Goal: Information Seeking & Learning: Learn about a topic

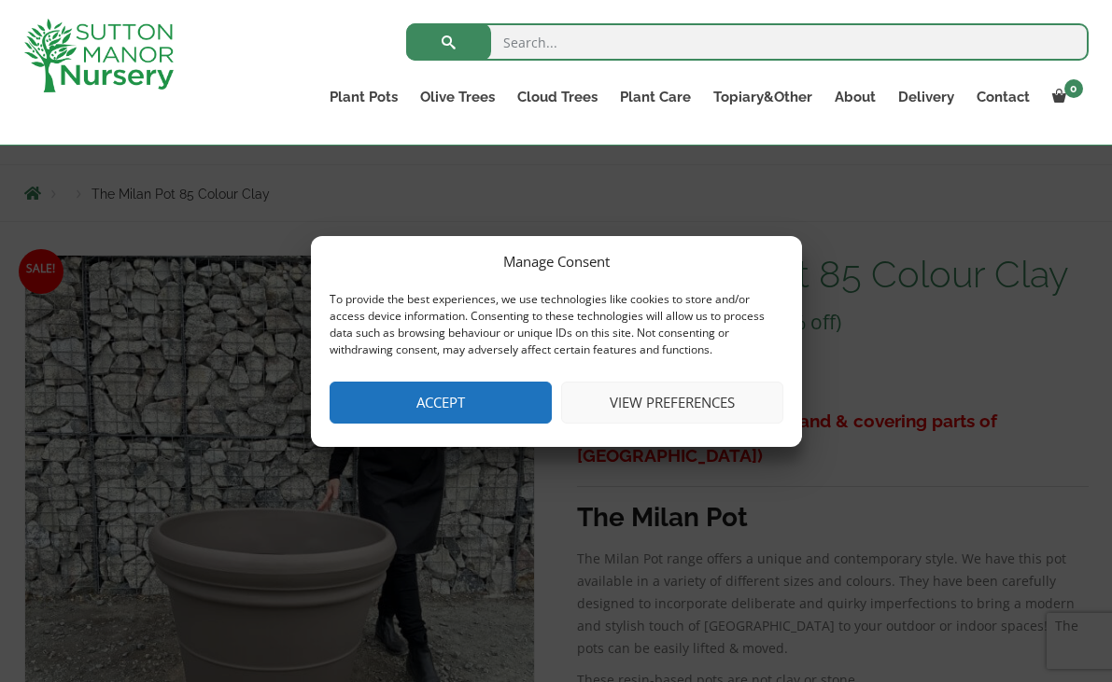
scroll to position [178, 0]
click at [597, 414] on button "View preferences" at bounding box center [672, 403] width 222 height 42
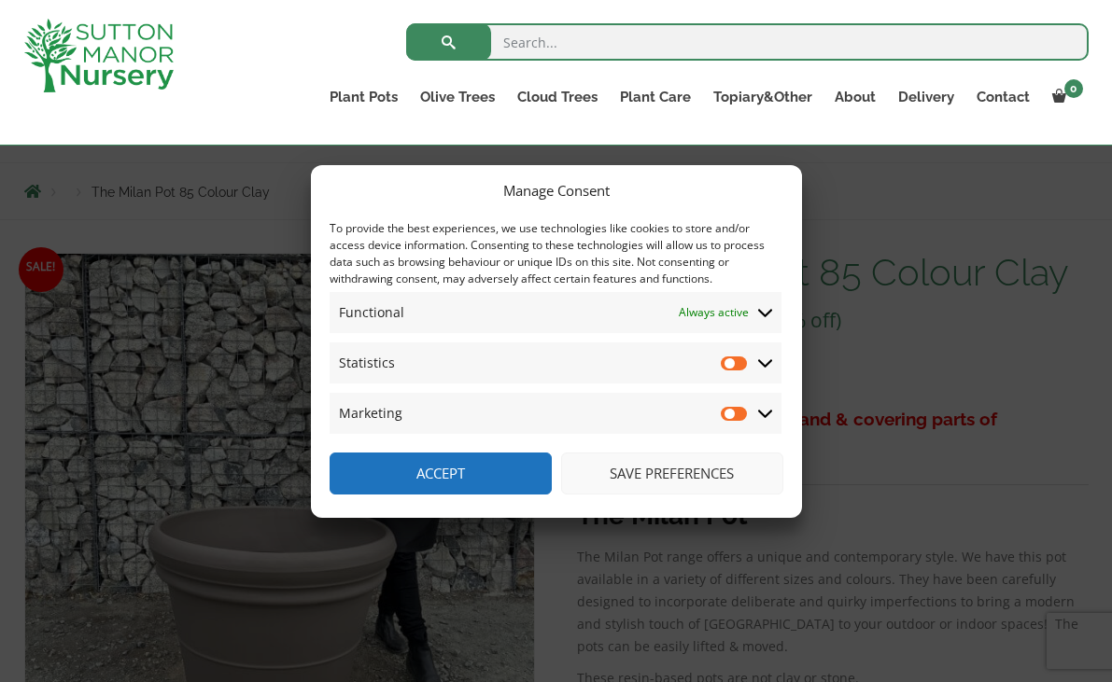
click at [729, 365] on input "Statistics" at bounding box center [735, 363] width 28 height 19
click at [737, 365] on input "Statistics" at bounding box center [735, 363] width 28 height 19
checkbox input "false"
click at [665, 476] on button "Save preferences" at bounding box center [672, 474] width 222 height 42
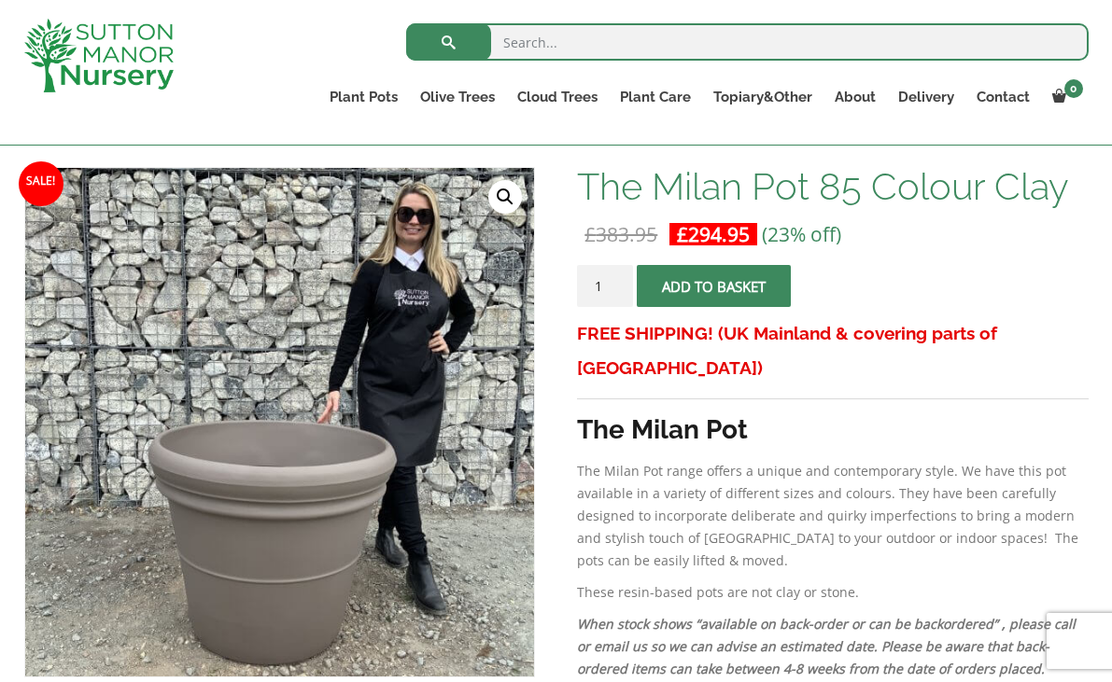
scroll to position [264, 0]
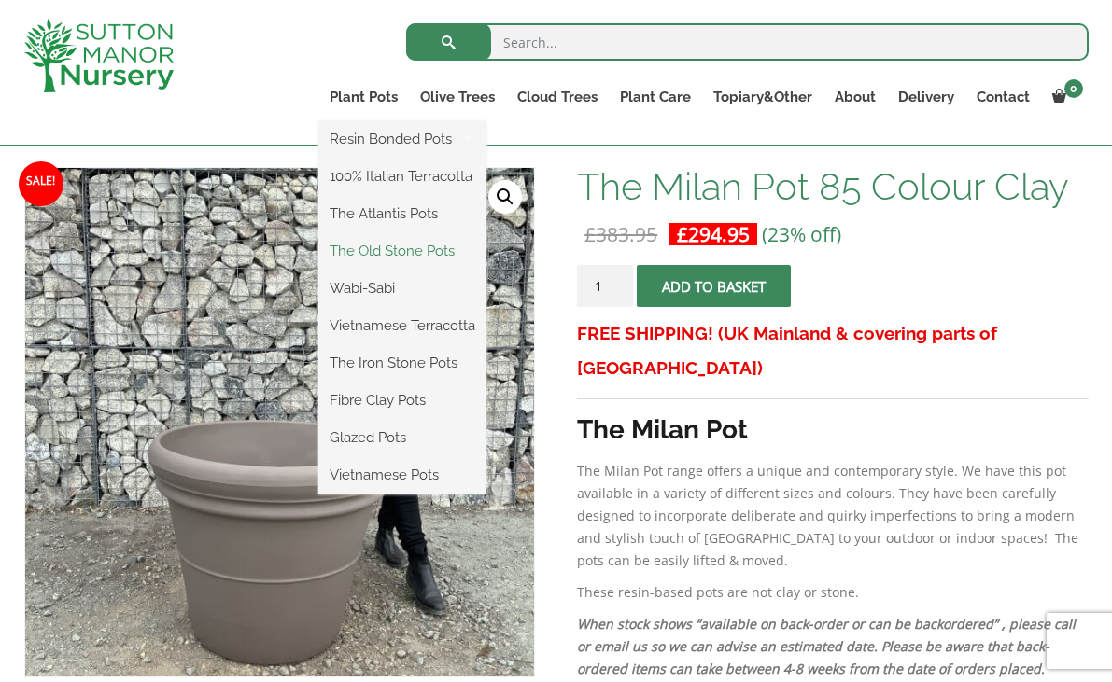
click at [361, 249] on link "The Old Stone Pots" at bounding box center [402, 251] width 168 height 28
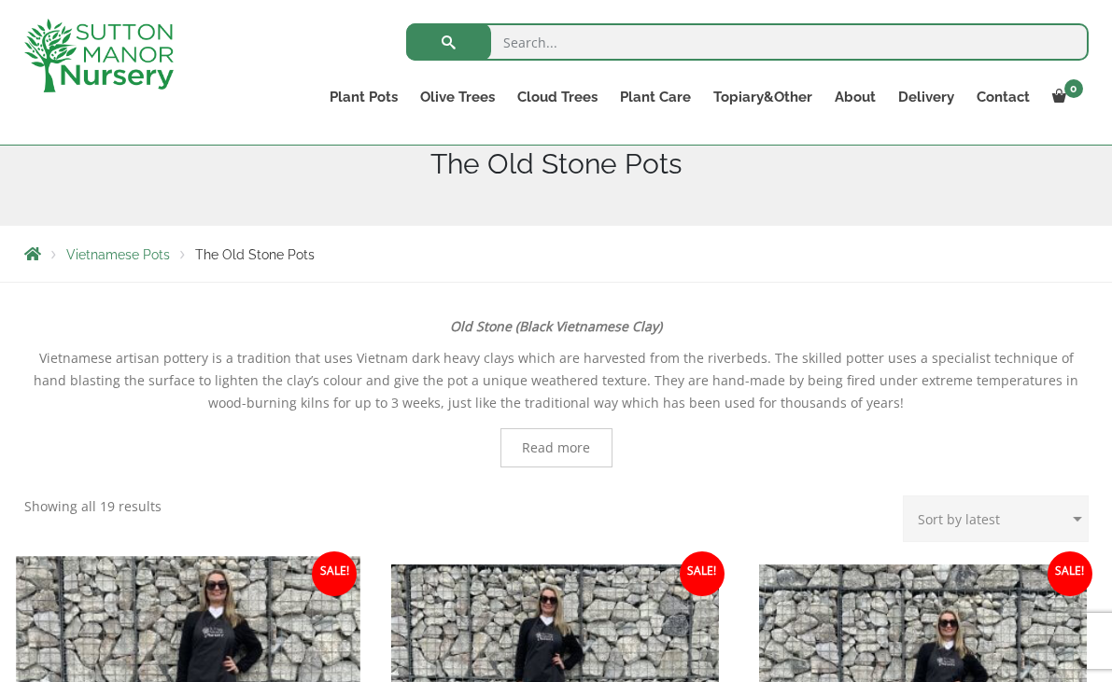
scroll to position [115, 0]
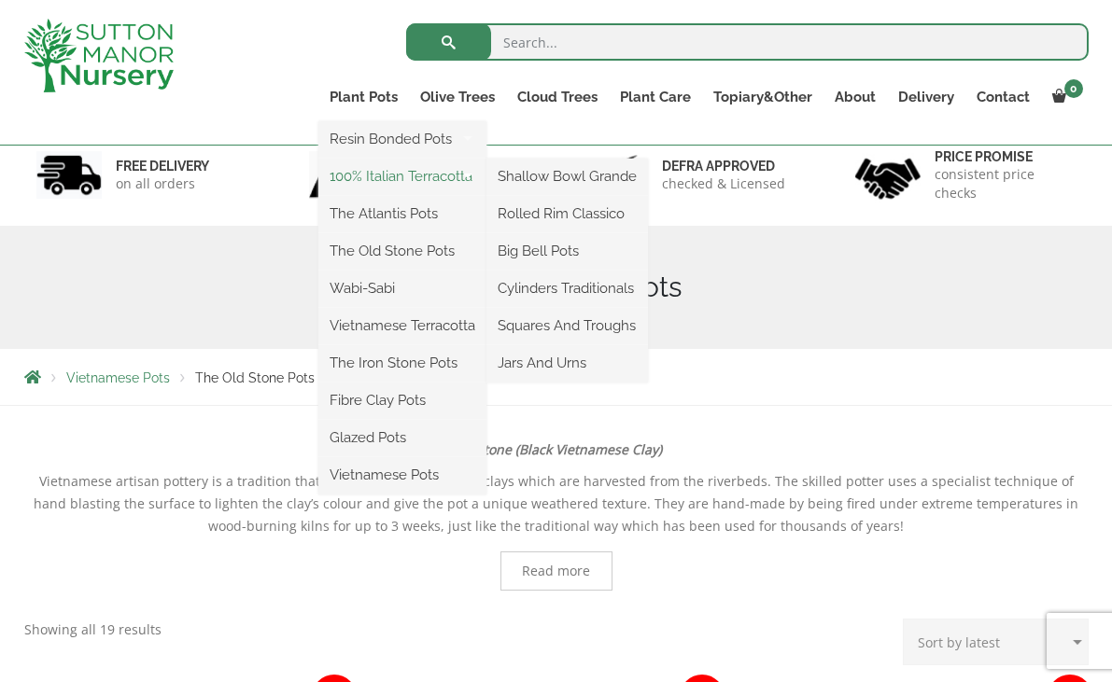
click at [372, 176] on link "100% Italian Terracotta" at bounding box center [402, 176] width 168 height 28
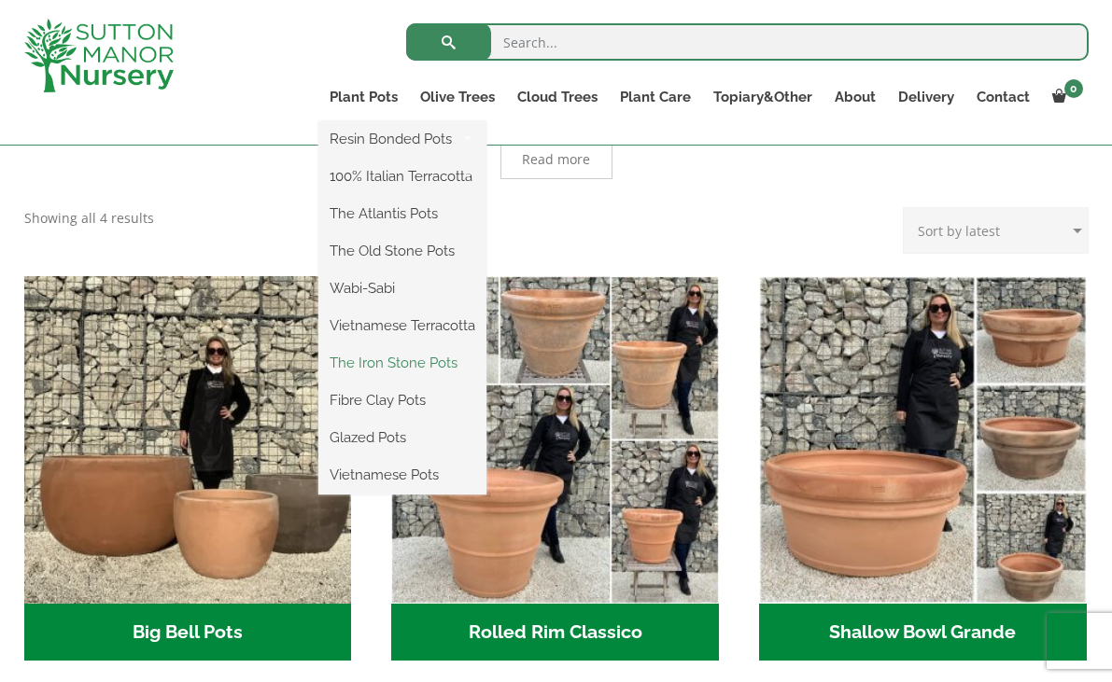
scroll to position [310, 0]
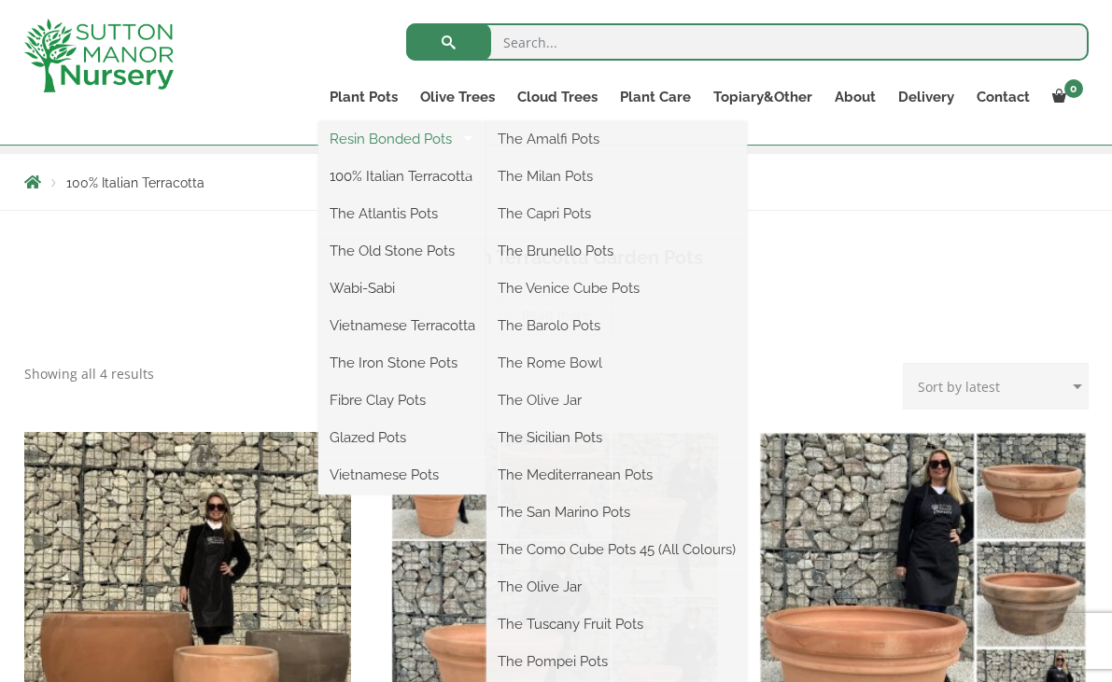
click at [345, 141] on link "Resin Bonded Pots" at bounding box center [402, 139] width 168 height 28
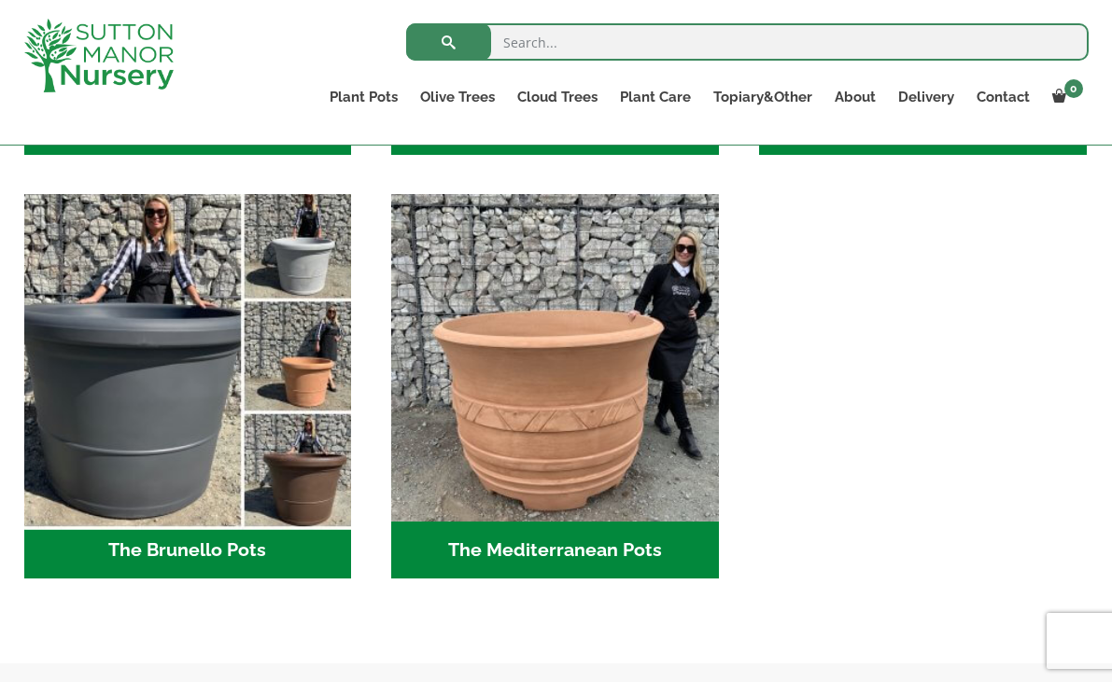
scroll to position [2651, 0]
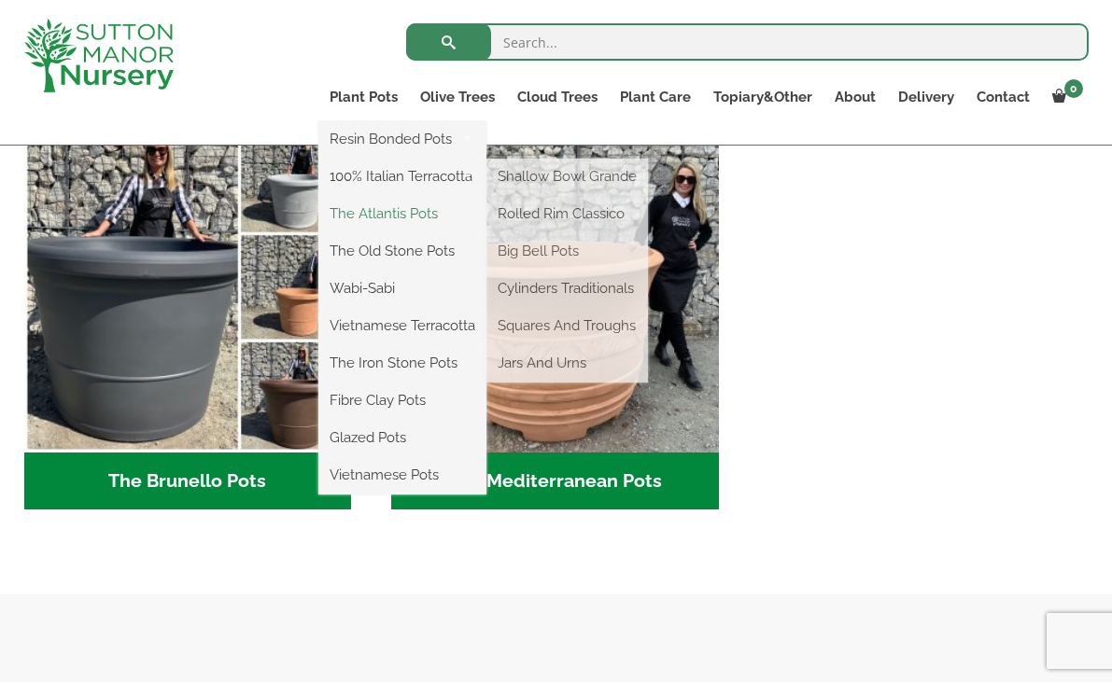
click at [384, 211] on link "The Atlantis Pots" at bounding box center [402, 214] width 168 height 28
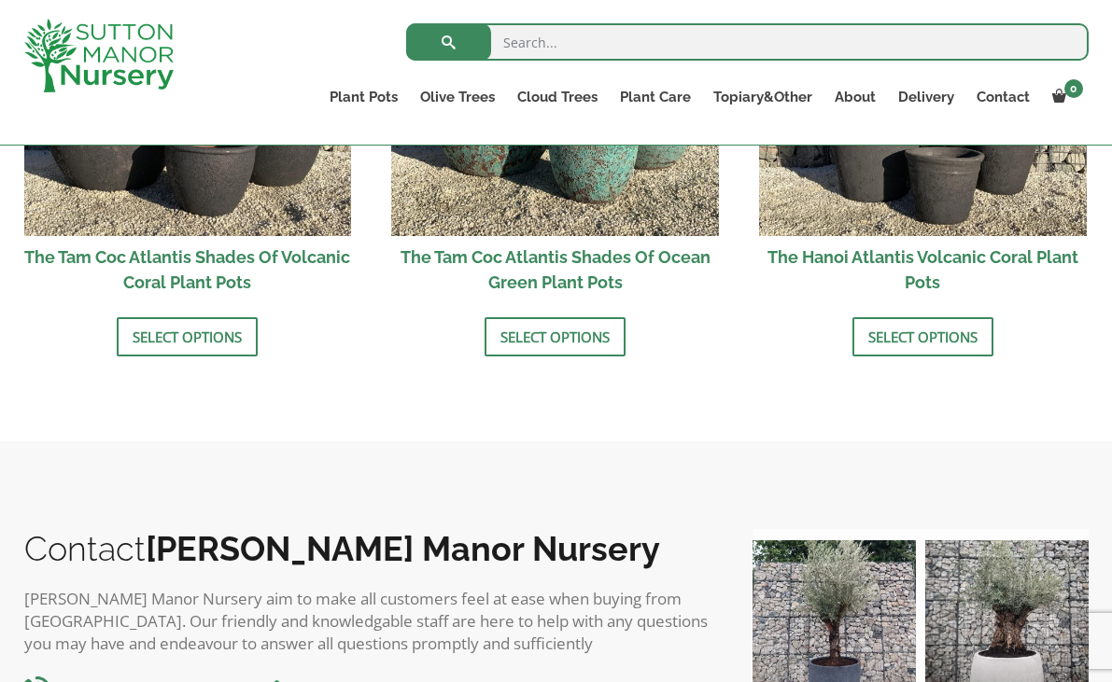
scroll to position [1847, 0]
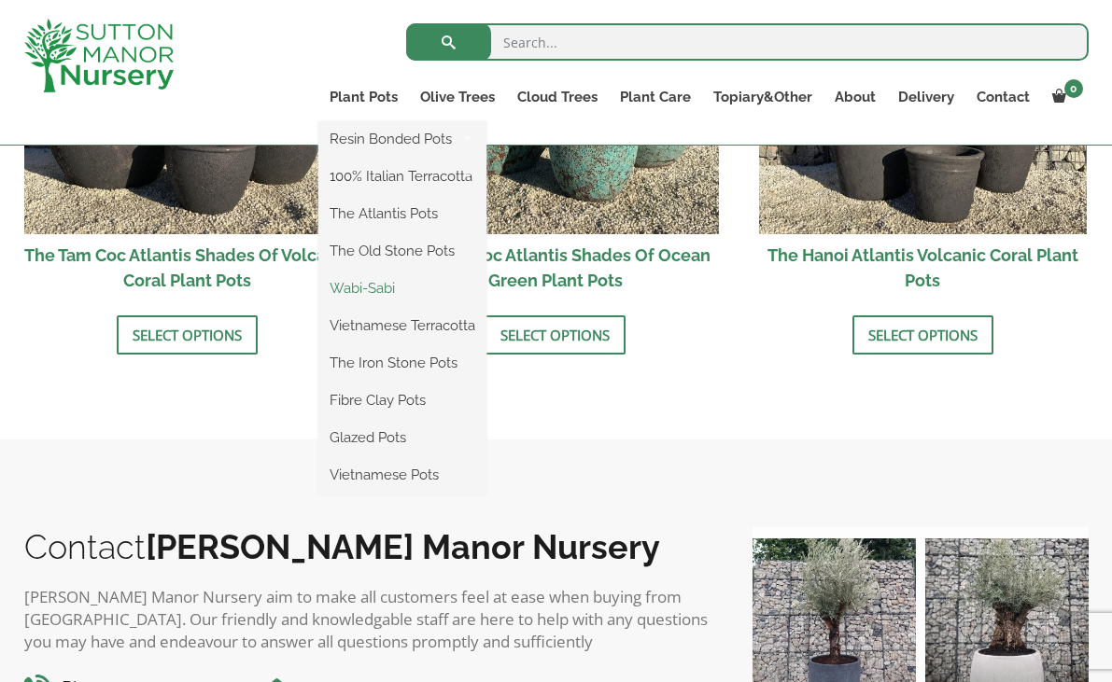
click at [365, 291] on link "Wabi-Sabi" at bounding box center [402, 288] width 168 height 28
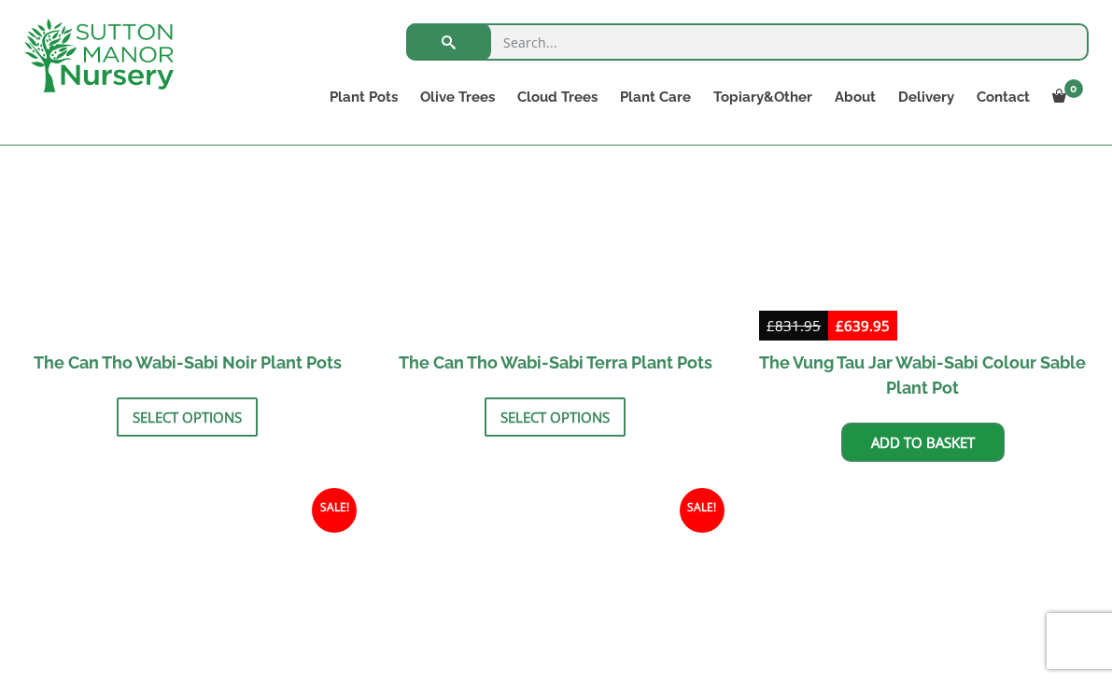
scroll to position [2073, 0]
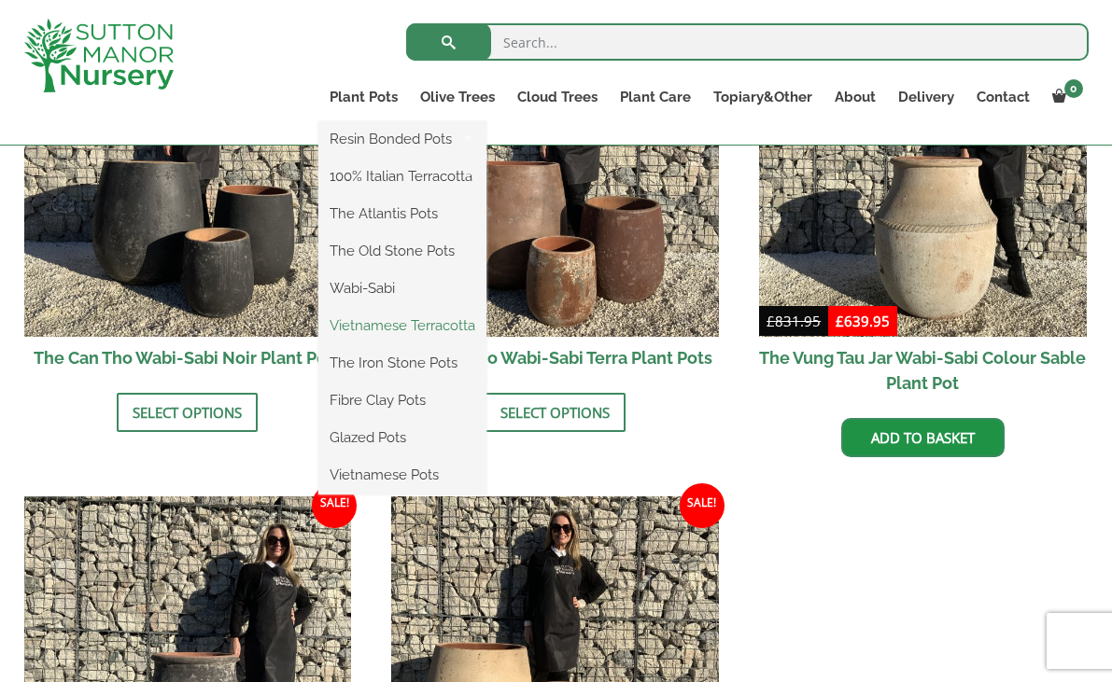
click at [352, 326] on link "Vietnamese Terracotta" at bounding box center [402, 326] width 168 height 28
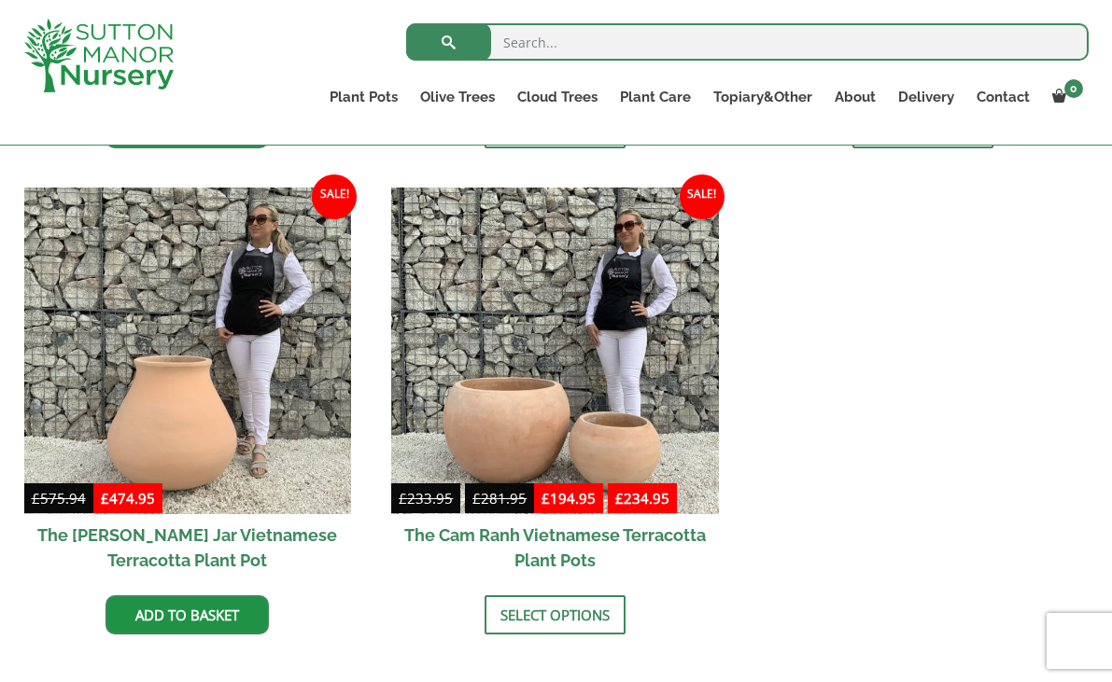
scroll to position [924, 0]
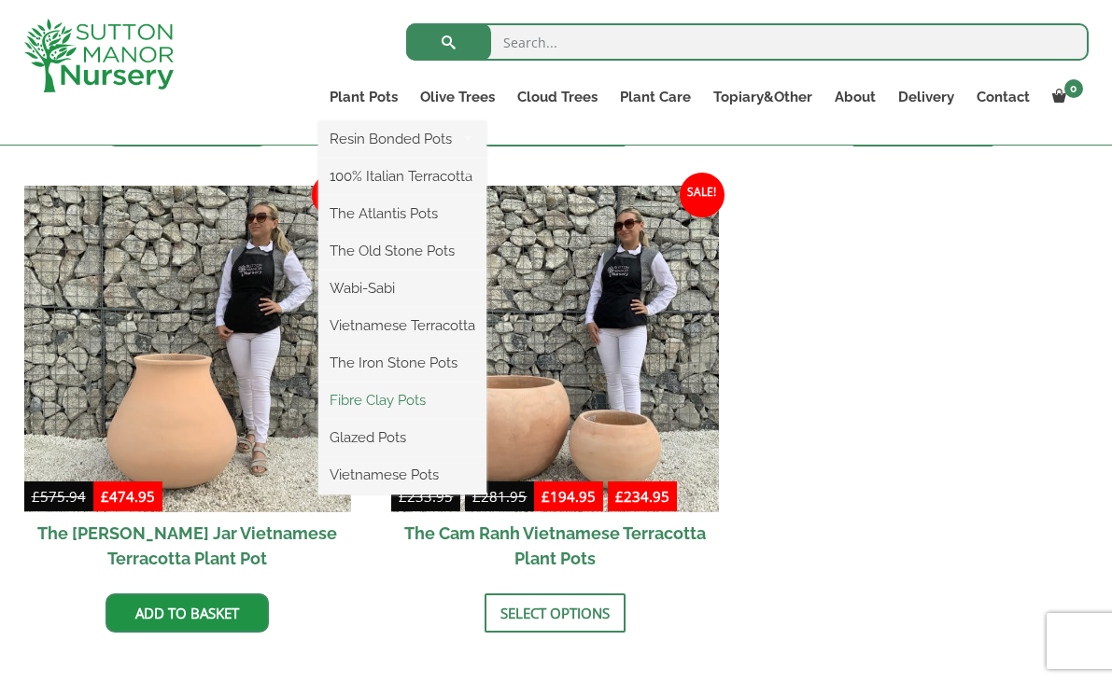
click at [356, 400] on link "Fibre Clay Pots" at bounding box center [402, 400] width 168 height 28
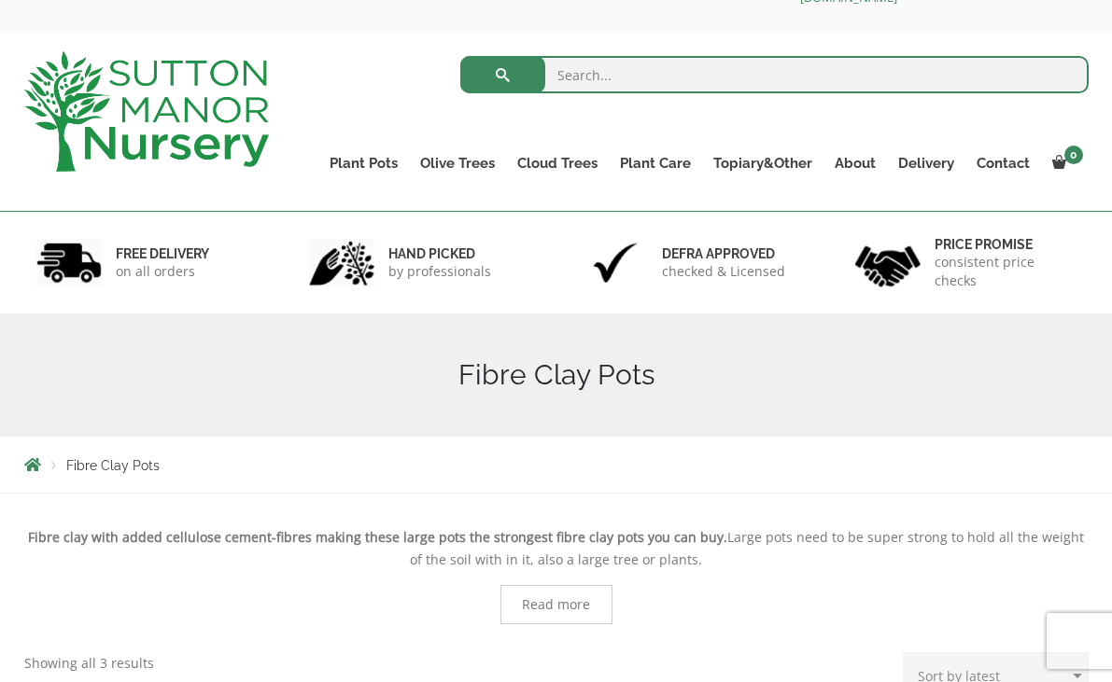
scroll to position [53, 0]
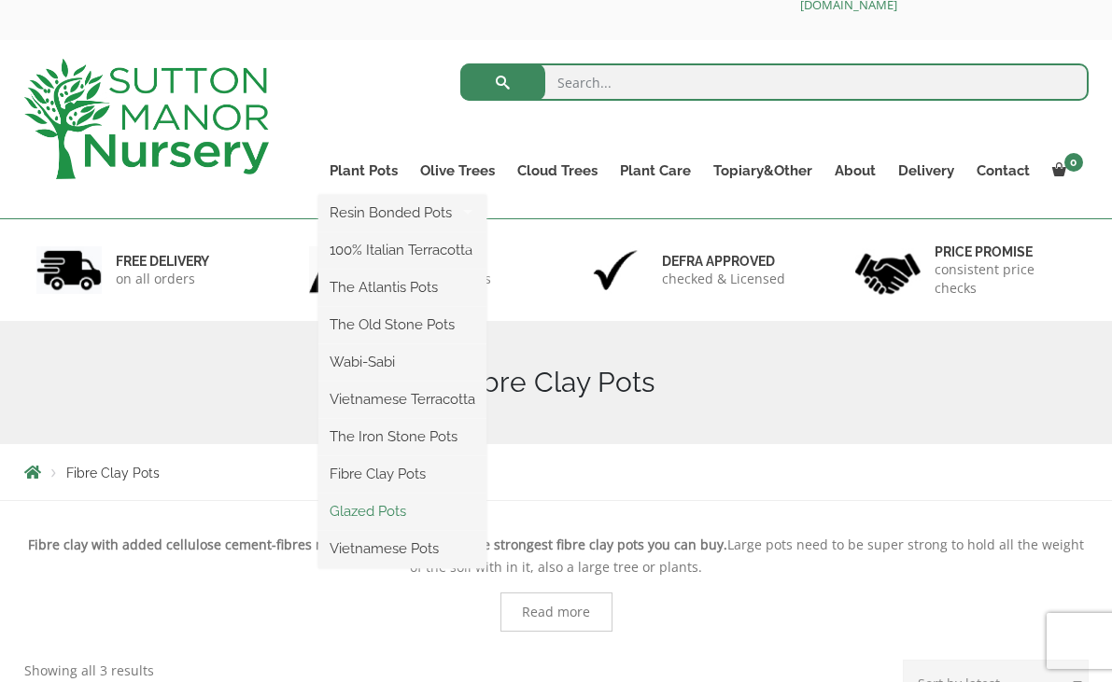
click at [358, 510] on link "Glazed Pots" at bounding box center [402, 512] width 168 height 28
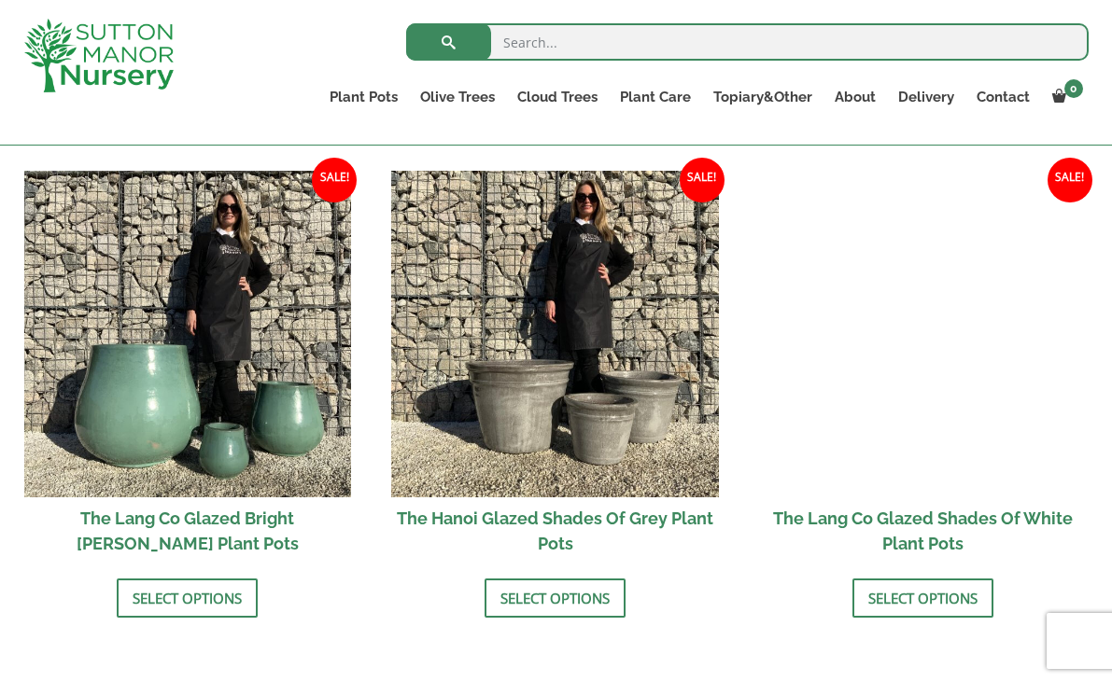
scroll to position [1910, 0]
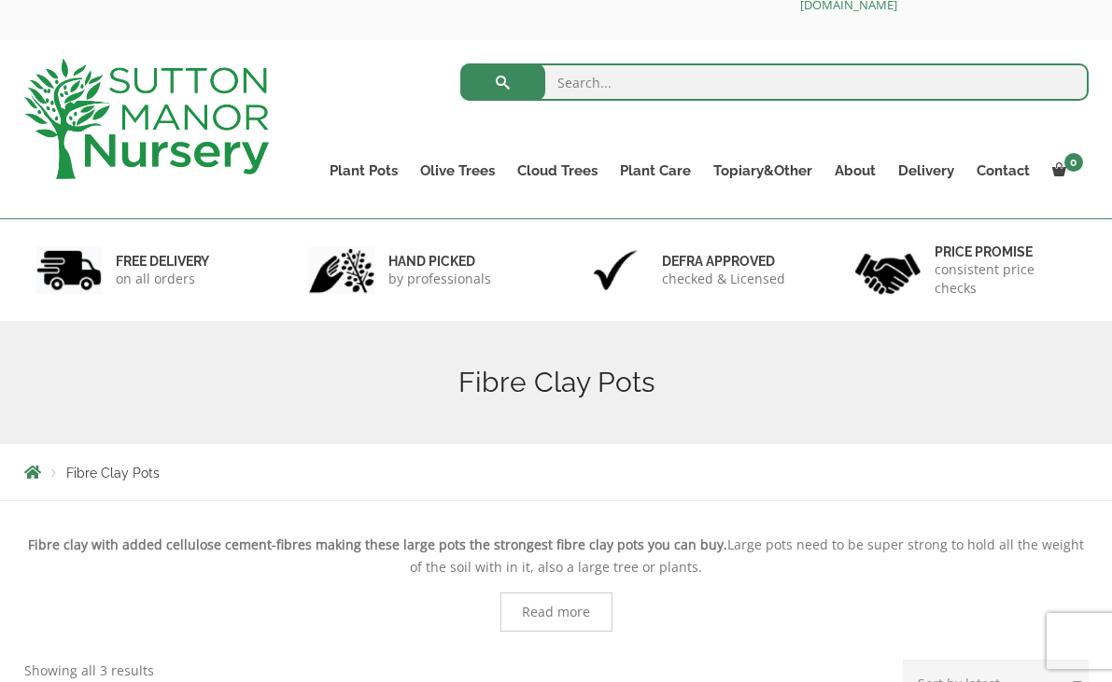
scroll to position [53, 0]
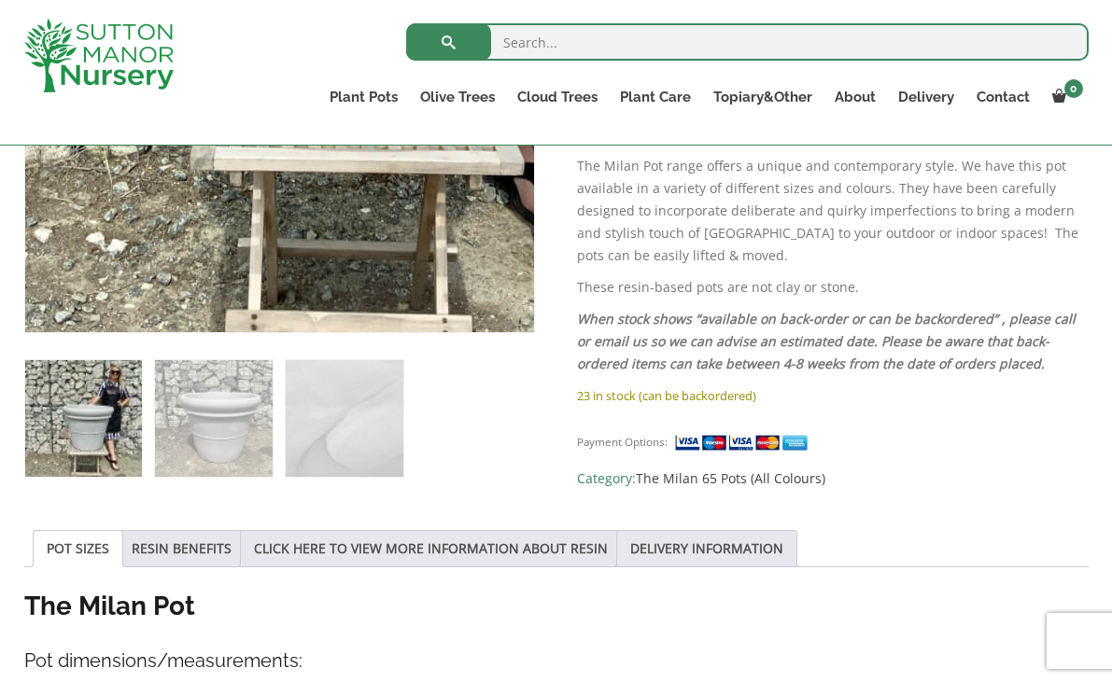
scroll to position [612, 0]
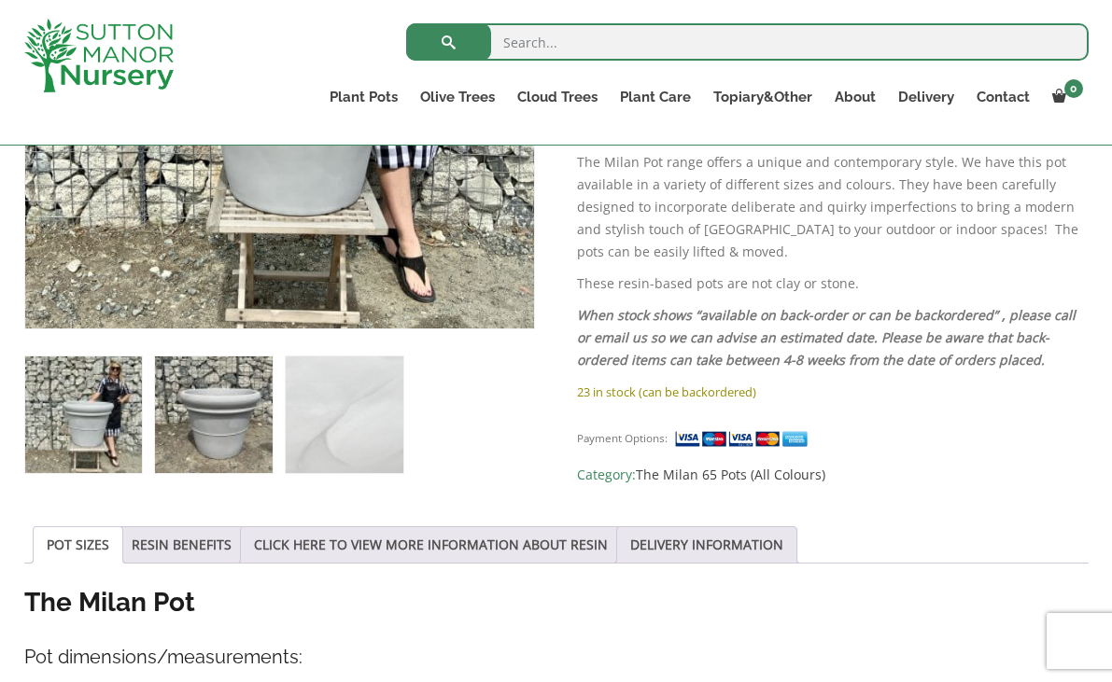
click at [225, 409] on img at bounding box center [213, 415] width 117 height 117
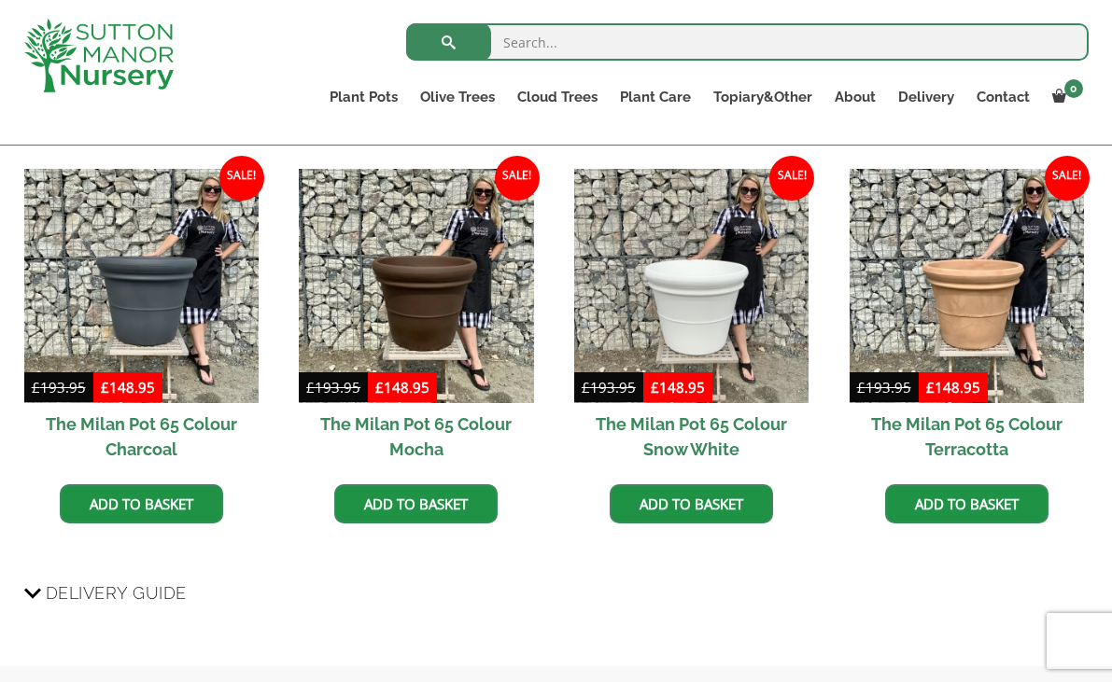
scroll to position [1583, 0]
